Goal: Task Accomplishment & Management: Manage account settings

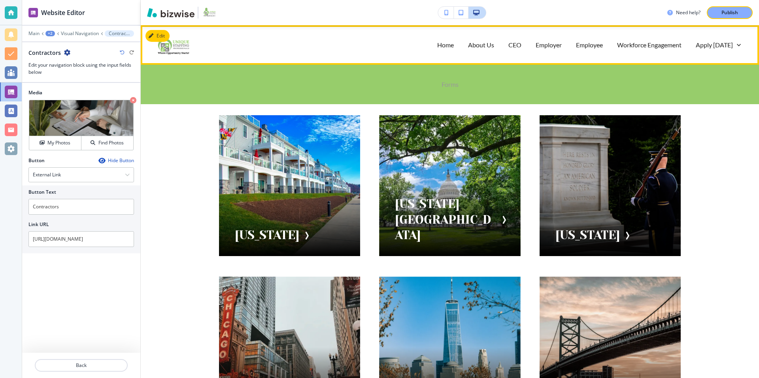
click at [453, 83] on p "Forms" at bounding box center [449, 84] width 17 height 9
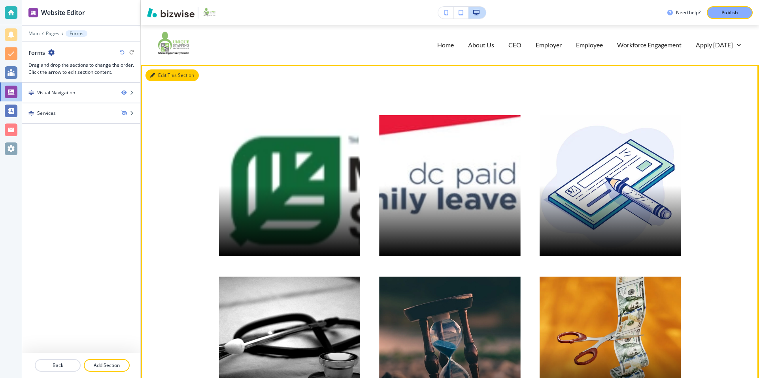
click at [179, 73] on button "Edit This Section" at bounding box center [171, 76] width 53 height 12
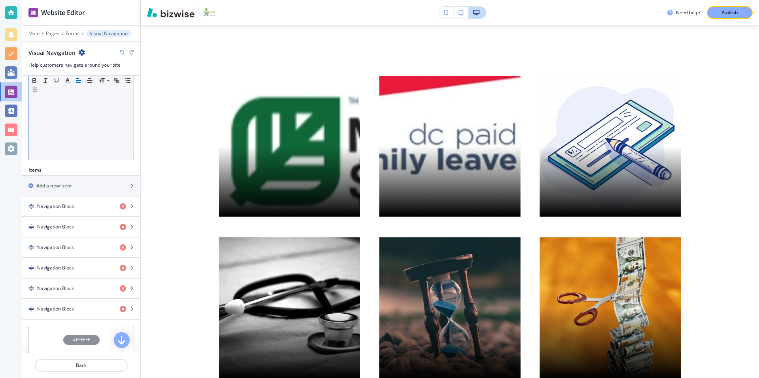
scroll to position [178, 0]
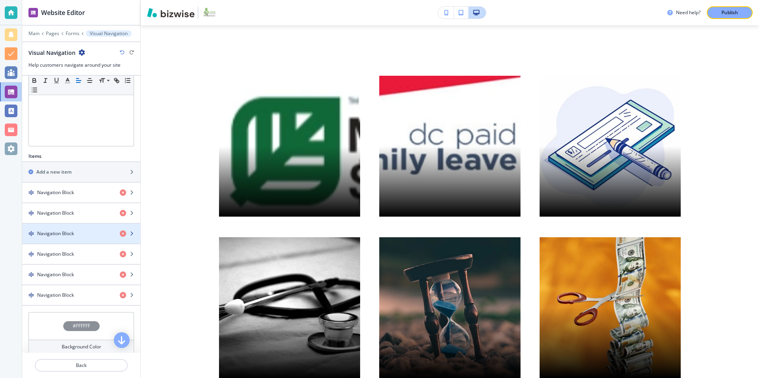
click at [81, 232] on div "Navigation Block" at bounding box center [67, 233] width 91 height 7
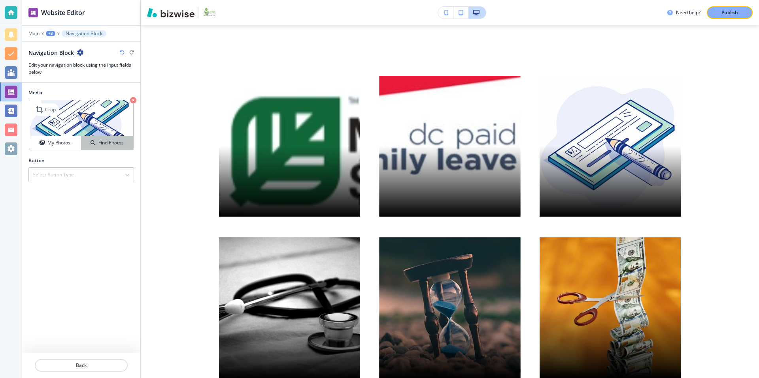
click at [98, 139] on h4 "Find Photos" at bounding box center [110, 142] width 25 height 7
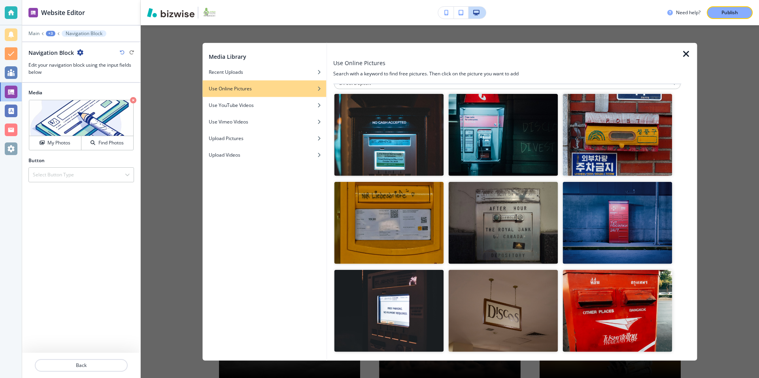
scroll to position [0, 0]
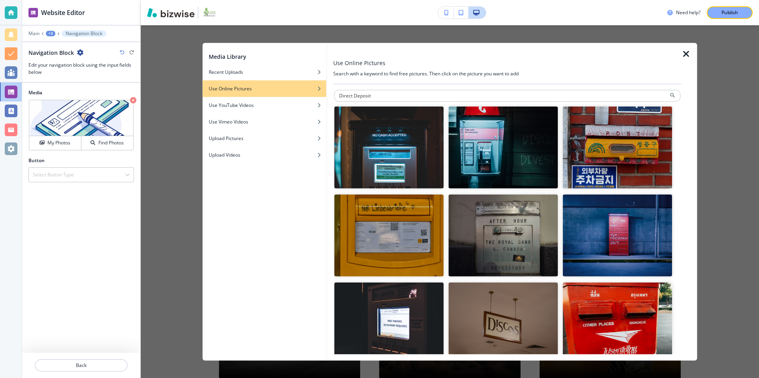
drag, startPoint x: 377, startPoint y: 96, endPoint x: 329, endPoint y: 96, distance: 48.2
click at [329, 96] on div "Use Online Pictures Search with a keyword to find free pictures. Then click on …" at bounding box center [512, 202] width 370 height 318
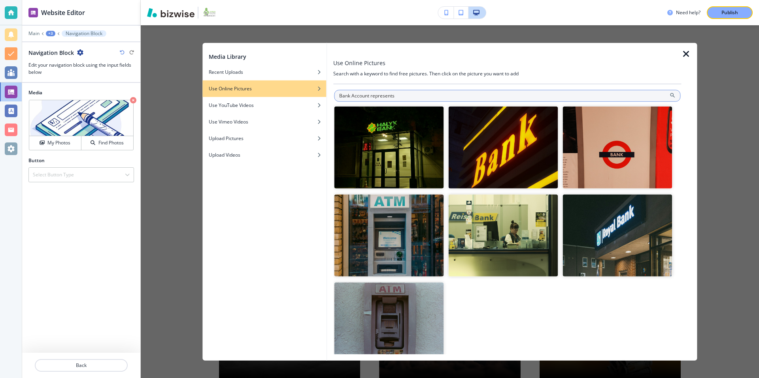
drag, startPoint x: 369, startPoint y: 95, endPoint x: 358, endPoint y: 95, distance: 11.1
click at [358, 95] on input "Bank Account represents" at bounding box center [507, 96] width 346 height 12
drag, startPoint x: 350, startPoint y: 96, endPoint x: 337, endPoint y: 95, distance: 13.1
click at [337, 95] on input "Bank Account represents" at bounding box center [507, 96] width 346 height 12
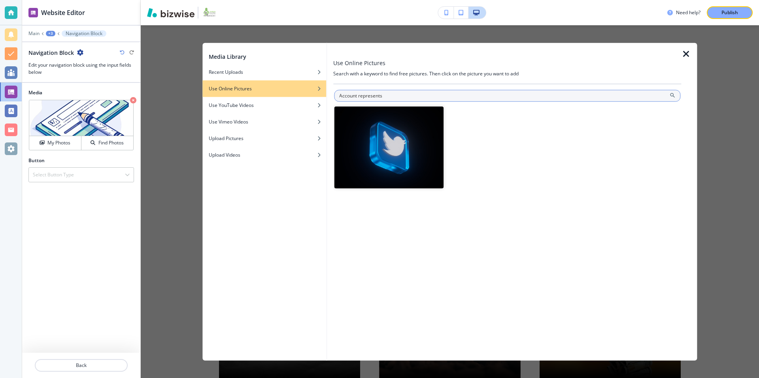
click at [423, 96] on input "Account represents" at bounding box center [507, 96] width 346 height 12
drag, startPoint x: 360, startPoint y: 97, endPoint x: 334, endPoint y: 98, distance: 26.5
click at [334, 98] on input "Account represents" at bounding box center [507, 96] width 346 height 12
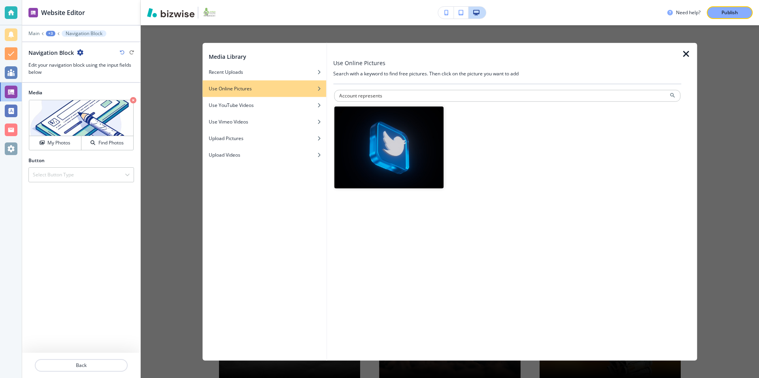
drag, startPoint x: 389, startPoint y: 96, endPoint x: 324, endPoint y: 94, distance: 65.2
click at [324, 94] on div "Media Library Recent Uploads Use Online Pictures Use YouTube Videos Use Vimeo V…" at bounding box center [449, 202] width 494 height 318
type input "Bank"
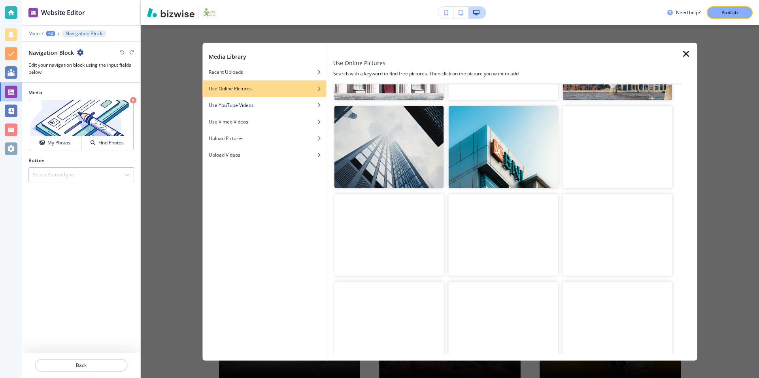
scroll to position [3524, 0]
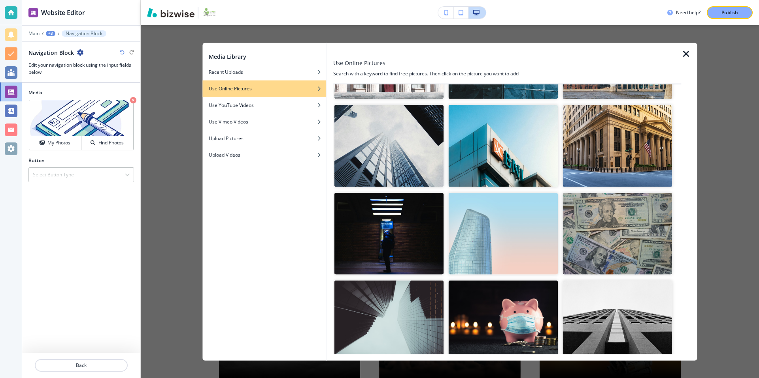
click at [618, 231] on img "button" at bounding box center [617, 234] width 109 height 82
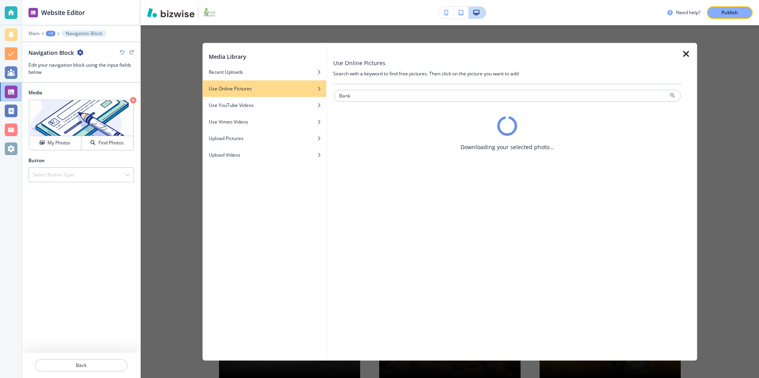
scroll to position [0, 0]
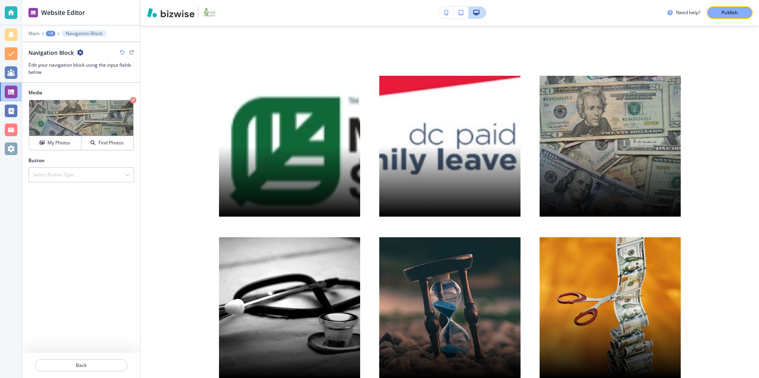
click at [79, 50] on icon "button" at bounding box center [80, 52] width 6 height 6
click at [101, 67] on p "Rename Navigation Block" at bounding box center [102, 66] width 40 height 7
click at [85, 52] on input "Navigation Block" at bounding box center [69, 53] width 82 height 16
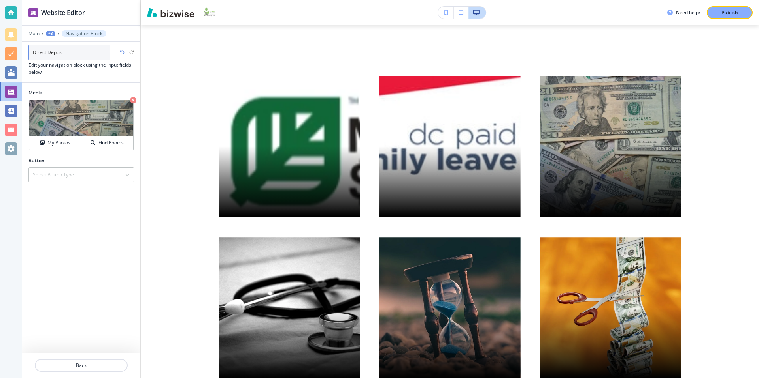
type input "Direct Deposit"
click at [89, 178] on div "Select Button Type" at bounding box center [81, 175] width 105 height 14
click at [70, 190] on h4 "External Link" at bounding box center [81, 188] width 97 height 7
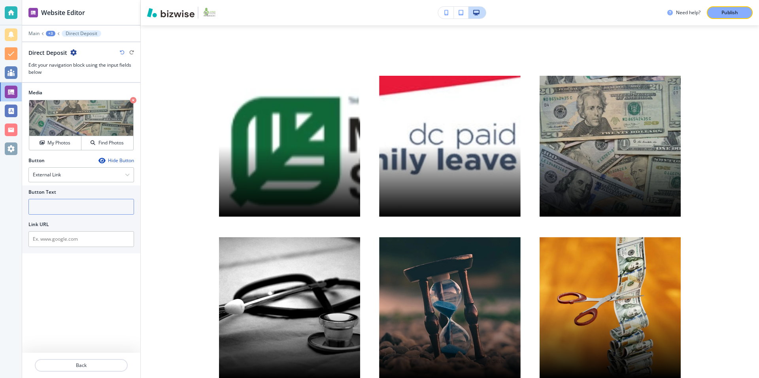
drag, startPoint x: 64, startPoint y: 207, endPoint x: 73, endPoint y: 207, distance: 9.5
click at [67, 207] on input "text" at bounding box center [80, 207] width 105 height 16
type input "Direct Deposit"
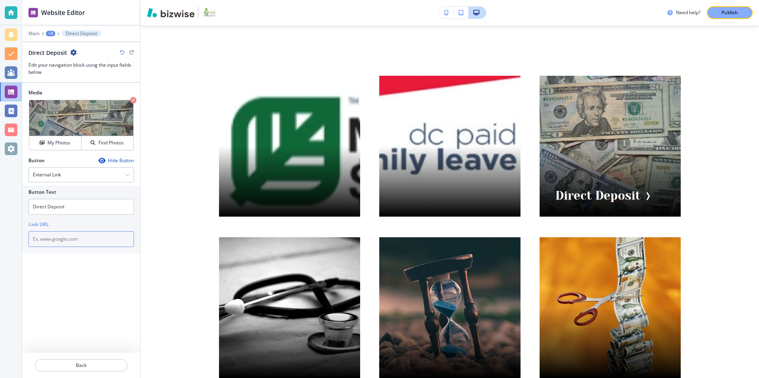
click at [54, 240] on input "text" at bounding box center [80, 240] width 105 height 16
paste input "[URL][DOMAIN_NAME]"
type input "[URL][DOMAIN_NAME]"
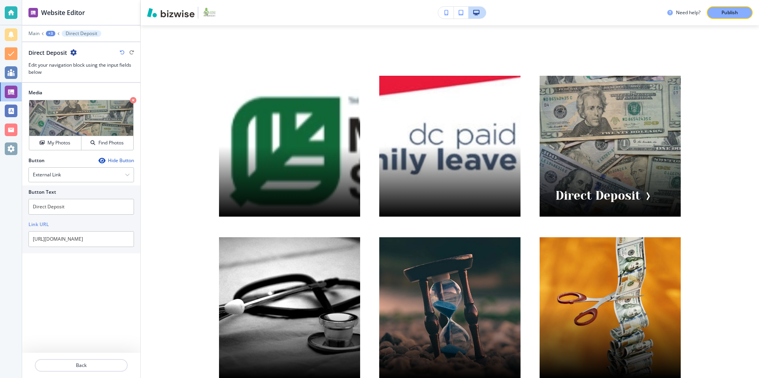
click at [95, 284] on div "Media Crop My Photos Find Photos Button Hide Button External Link External Link…" at bounding box center [81, 218] width 118 height 270
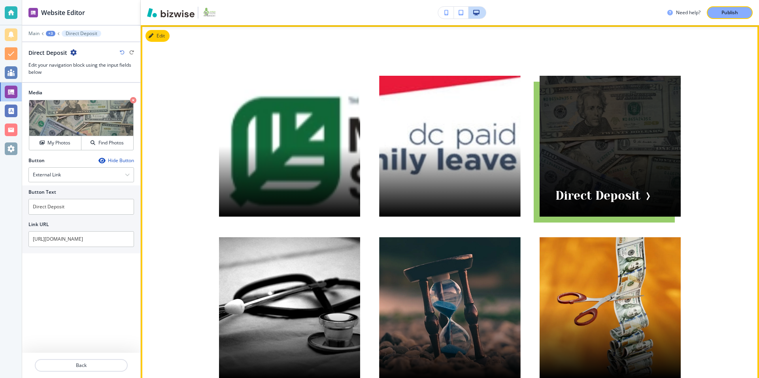
click at [634, 195] on div at bounding box center [609, 146] width 141 height 141
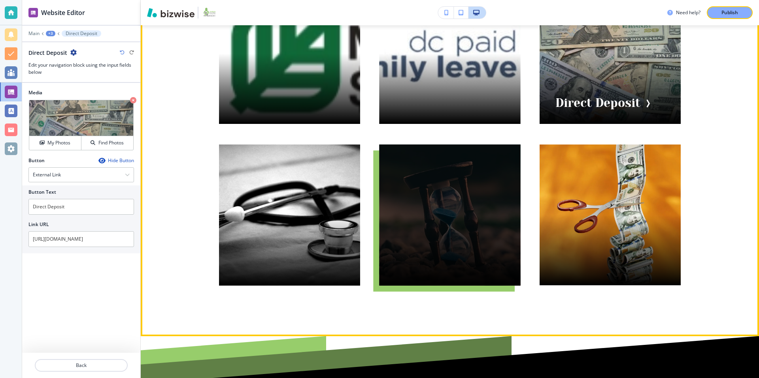
scroll to position [119, 0]
